Goal: Task Accomplishment & Management: Use online tool/utility

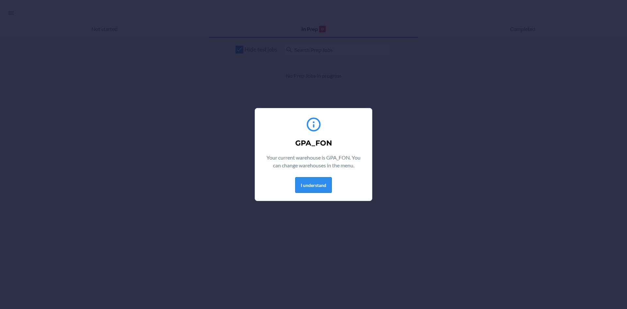
click at [309, 190] on button "I understand" at bounding box center [313, 185] width 37 height 16
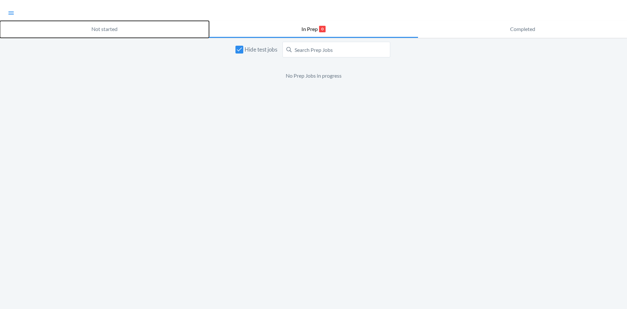
click at [115, 29] on p "Not started" at bounding box center [104, 29] width 26 height 8
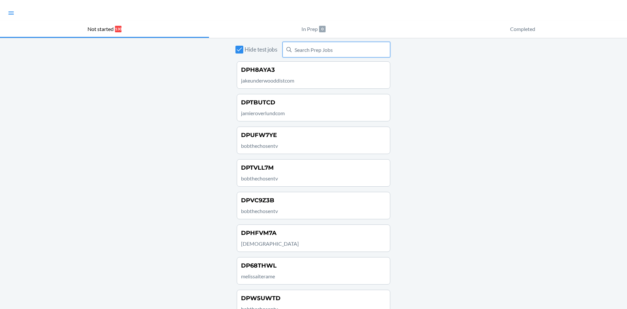
click at [303, 49] on input "text" at bounding box center [336, 50] width 108 height 16
type input "P"
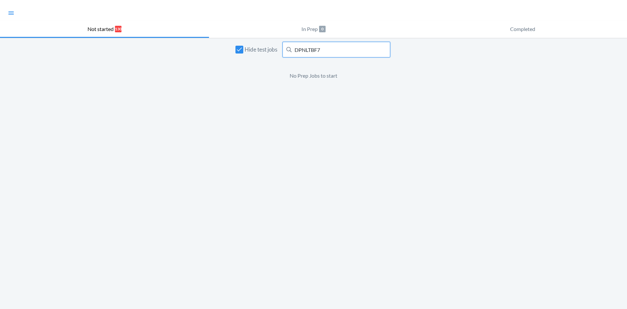
type input "DPNLTBF7"
click at [317, 51] on input "DPNLTBF7" at bounding box center [336, 50] width 108 height 16
click at [318, 38] on div "Hide test jobs DPNLTBF7 No Prep Jobs to start" at bounding box center [313, 173] width 627 height 271
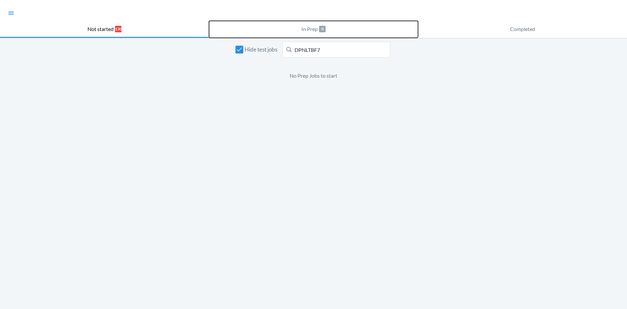
click at [317, 36] on button "In Prep 0" at bounding box center [313, 29] width 209 height 17
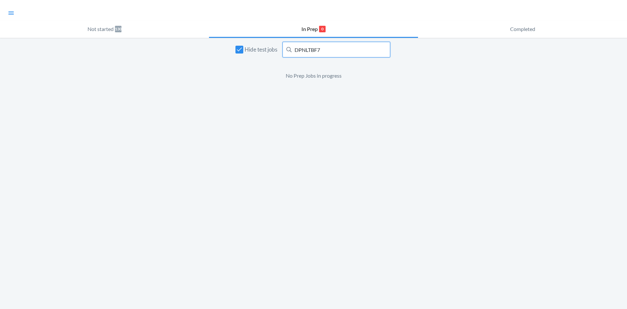
click at [307, 48] on input "DPNLTBF7" at bounding box center [336, 50] width 108 height 16
drag, startPoint x: 307, startPoint y: 48, endPoint x: 348, endPoint y: 45, distance: 41.3
click at [348, 45] on input "DPNLTBF7" at bounding box center [336, 50] width 108 height 16
click at [343, 51] on input "DPNLTBF7" at bounding box center [336, 50] width 108 height 16
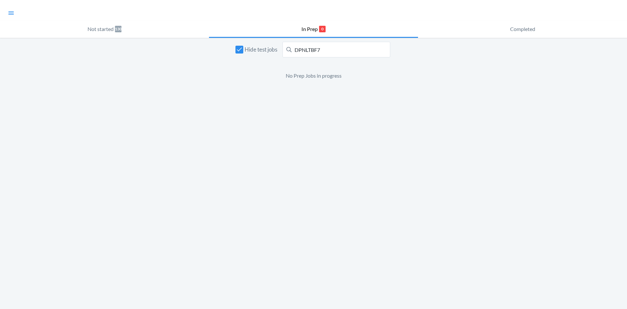
click at [130, 17] on nav at bounding box center [313, 13] width 627 height 26
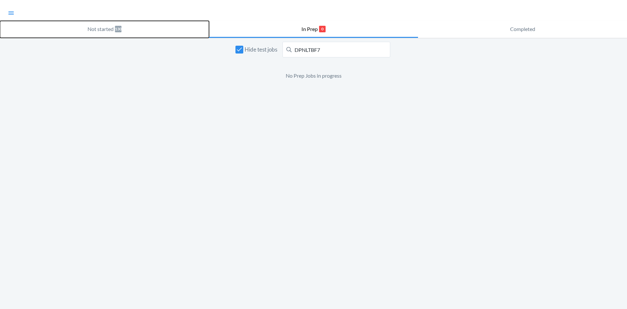
click at [119, 26] on p "130" at bounding box center [118, 29] width 7 height 7
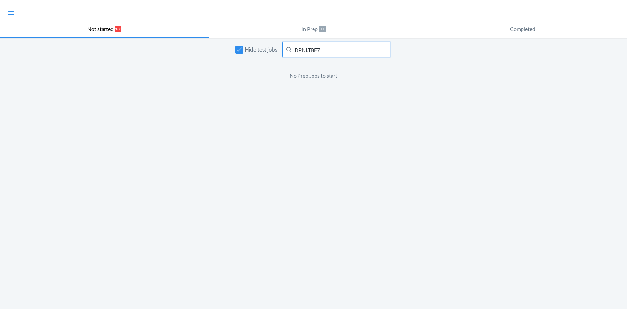
click at [319, 44] on input "DPNLTBF7" at bounding box center [336, 50] width 108 height 16
click at [243, 49] on input "Hide test jobs" at bounding box center [239, 50] width 8 height 8
checkbox input "false"
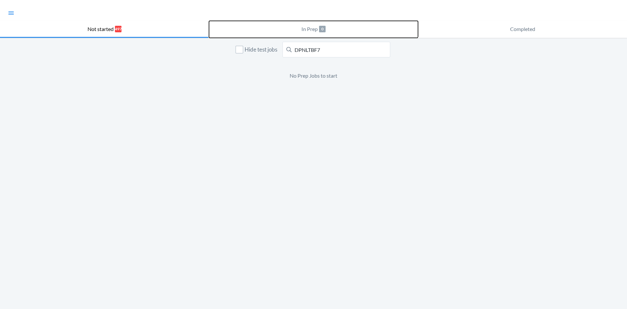
click at [316, 29] on p "In Prep" at bounding box center [309, 29] width 16 height 8
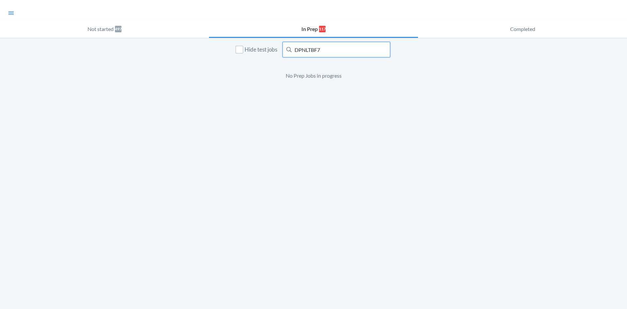
click at [327, 50] on input "DPNLTBF7" at bounding box center [336, 50] width 108 height 16
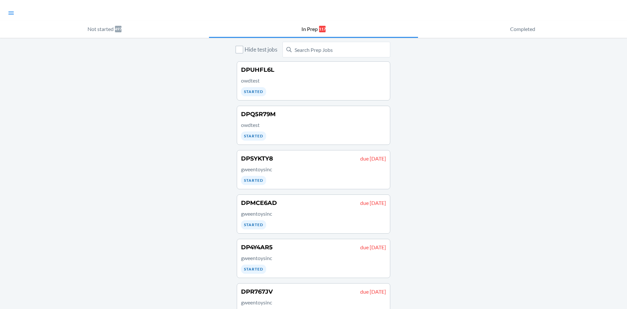
click at [413, 3] on nav at bounding box center [313, 13] width 627 height 26
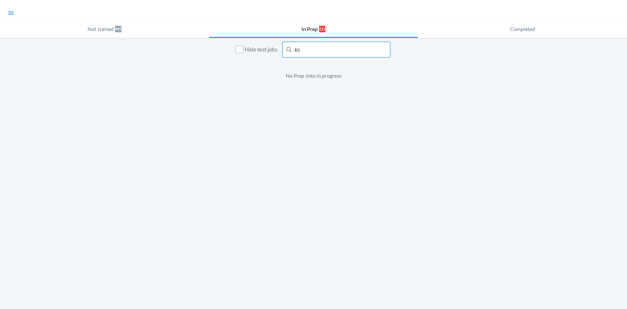
type input "K"
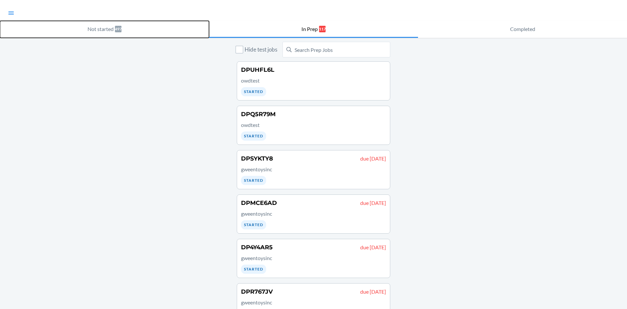
click at [121, 27] on button "Not started 497" at bounding box center [104, 29] width 209 height 17
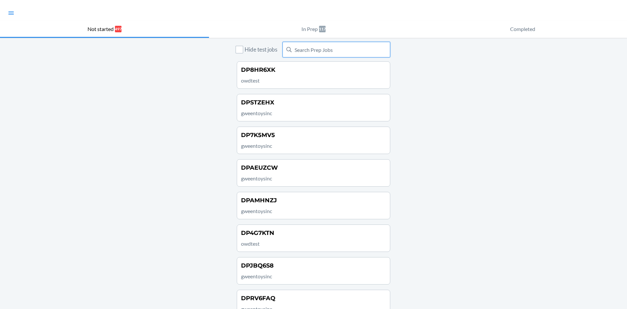
click at [314, 51] on input "text" at bounding box center [336, 50] width 108 height 16
type input "D"
click at [310, 8] on nav at bounding box center [313, 13] width 627 height 26
